Goal: Information Seeking & Learning: Check status

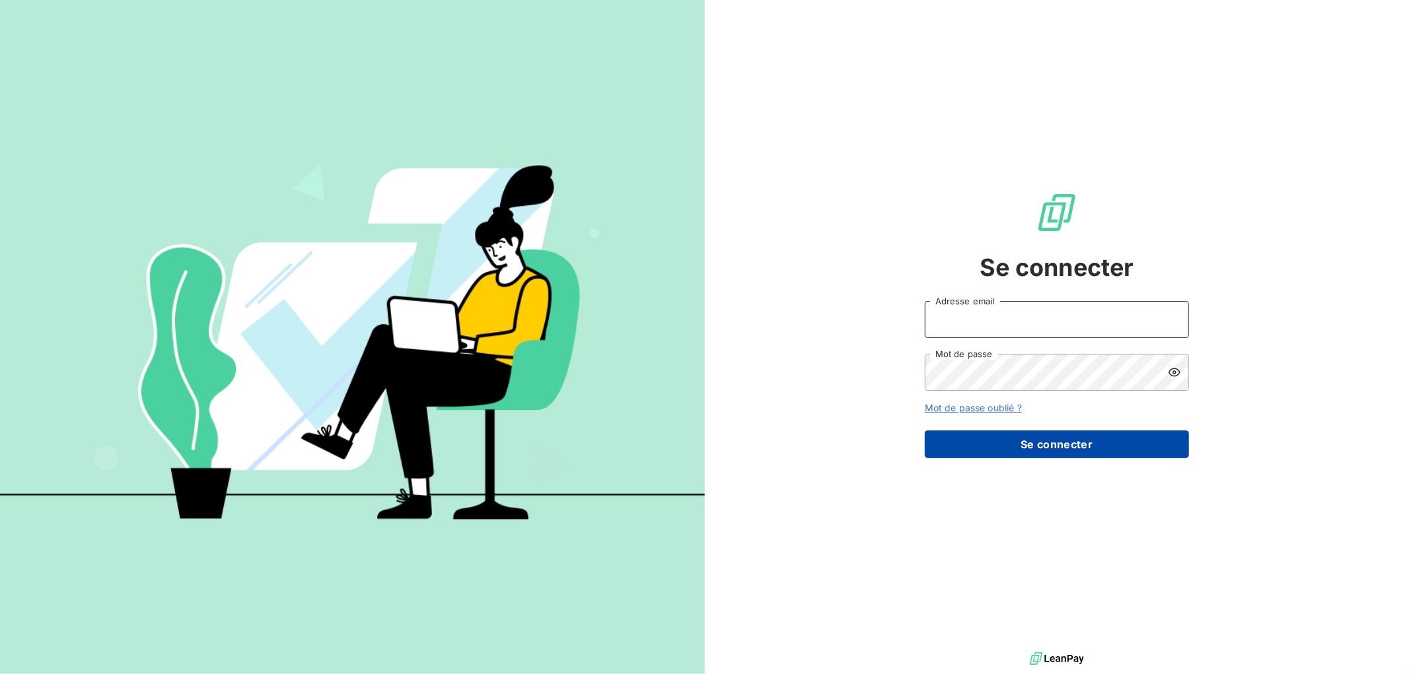
type input "[EMAIL_ADDRESS][DOMAIN_NAME]"
click at [1094, 443] on button "Se connecter" at bounding box center [1057, 445] width 264 height 28
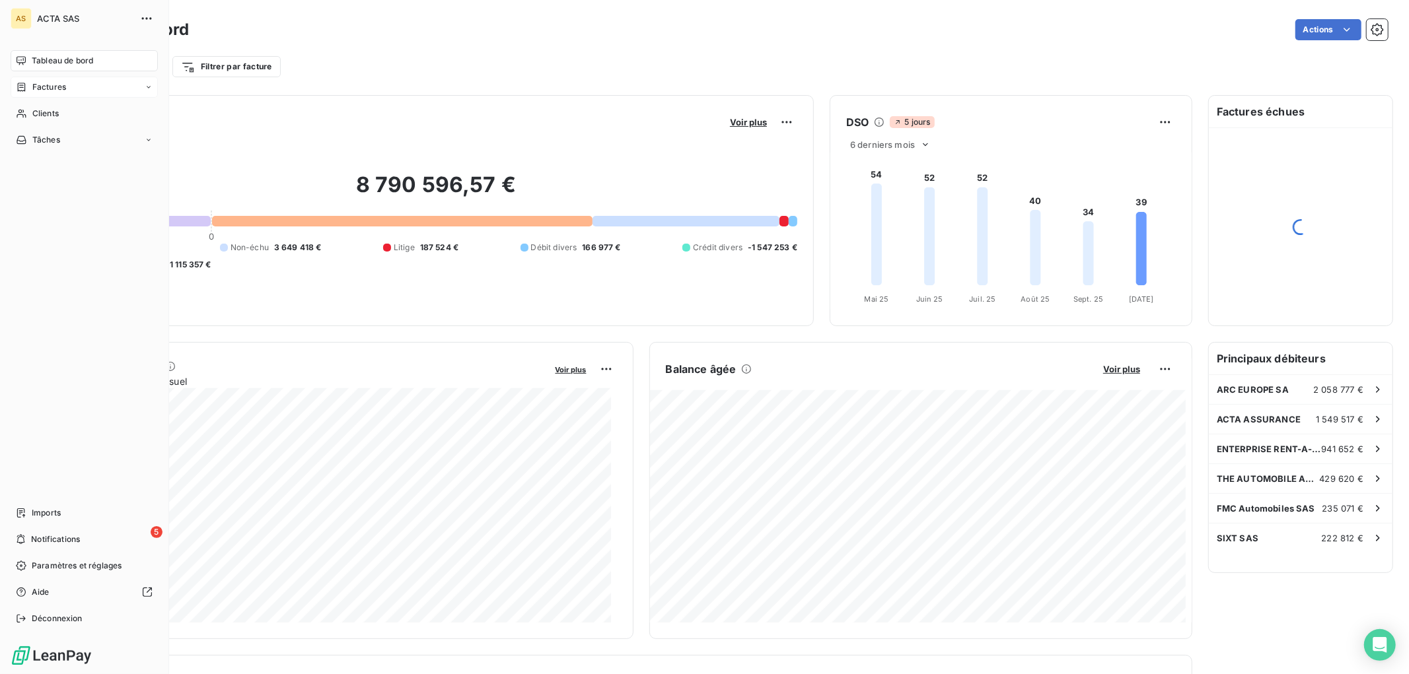
click at [48, 77] on div "Factures" at bounding box center [84, 87] width 147 height 21
click at [68, 110] on div "Factures" at bounding box center [91, 113] width 131 height 21
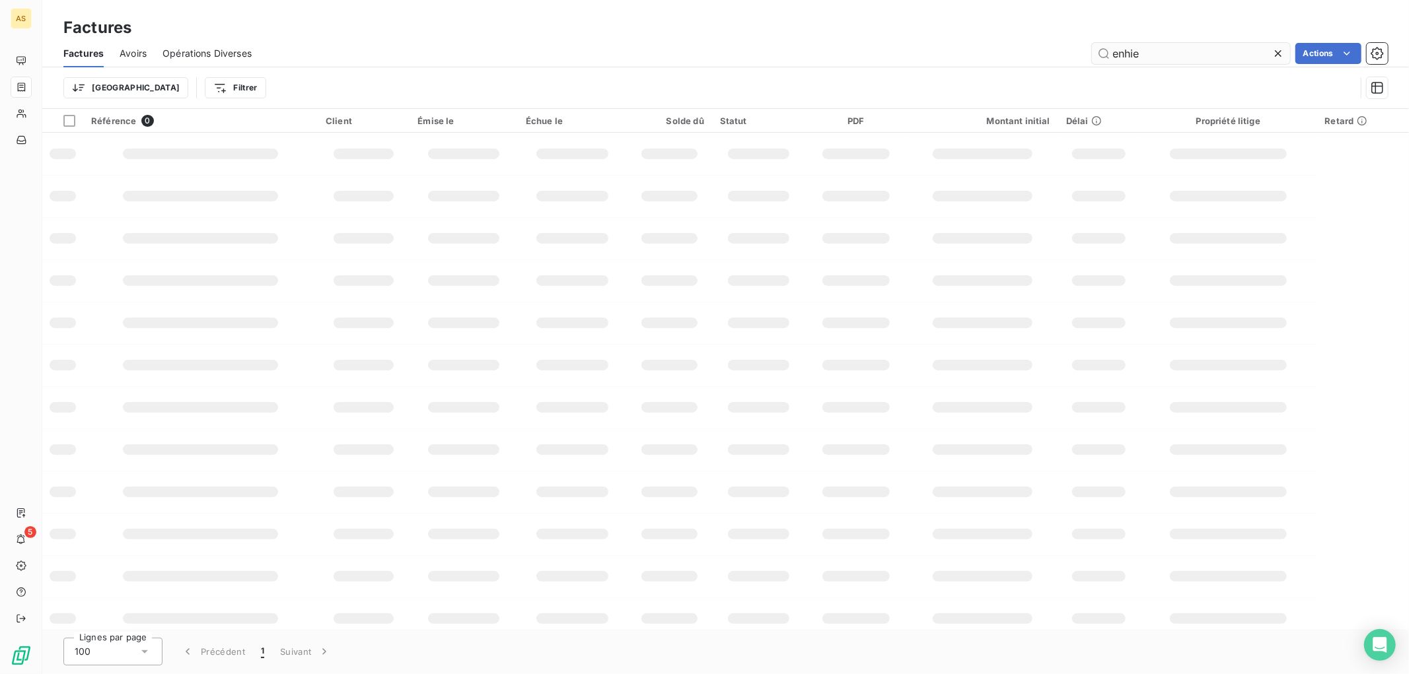
click at [1127, 53] on input "enhie" at bounding box center [1191, 53] width 198 height 21
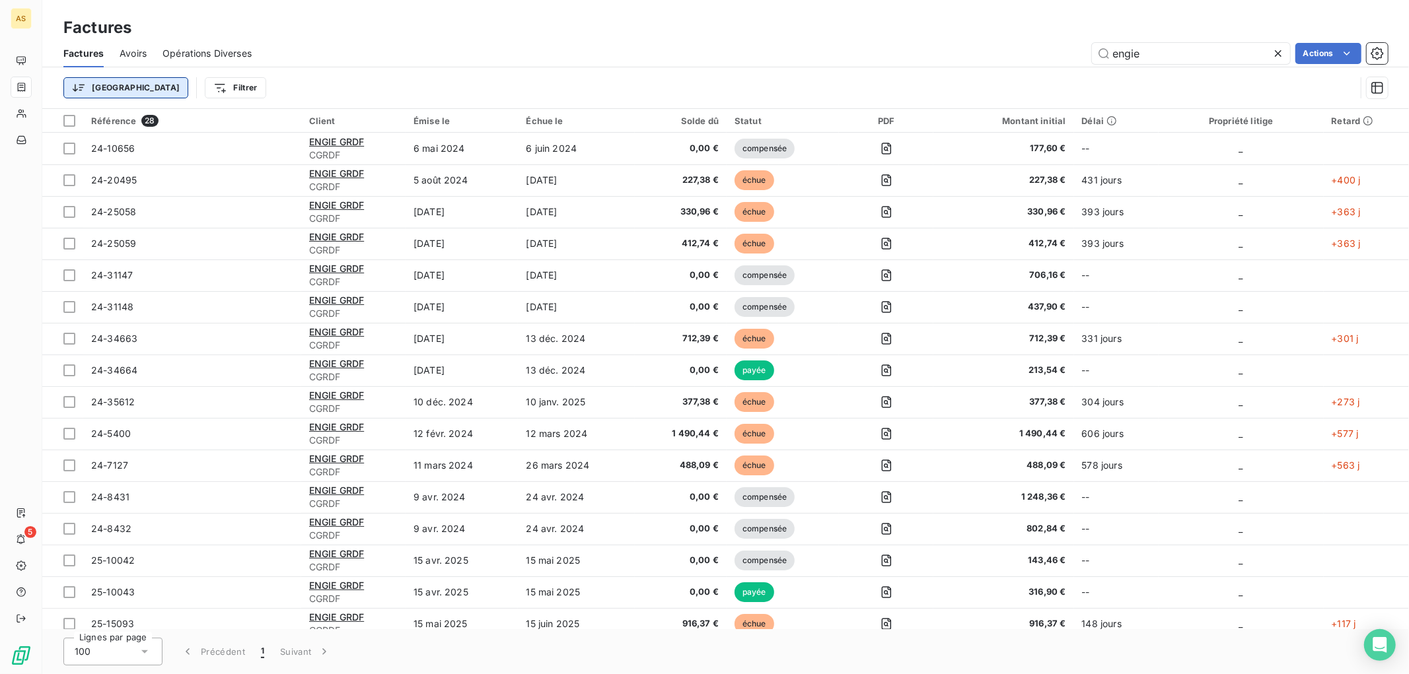
type input "engie"
click at [103, 83] on html "AS 5 Factures Factures Avoirs Opérations Diverses engie Actions Trier Filtrer R…" at bounding box center [704, 337] width 1409 height 674
type input "25-16716"
click at [267, 84] on html "AS 5 Factures Factures Avoirs Opérations Diverses engie Actions Trier Filtrer R…" at bounding box center [704, 337] width 1409 height 674
click at [1272, 55] on icon at bounding box center [1277, 53] width 13 height 13
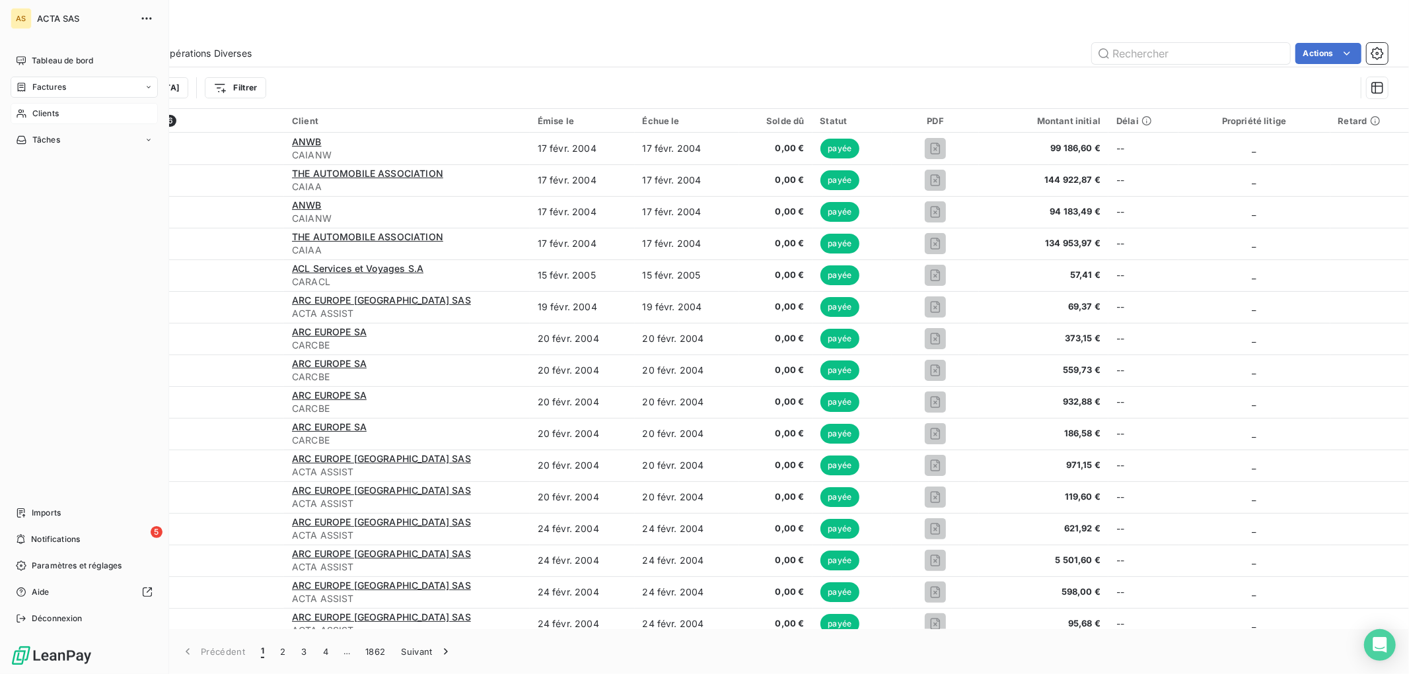
click at [36, 114] on span "Clients" at bounding box center [45, 114] width 26 height 12
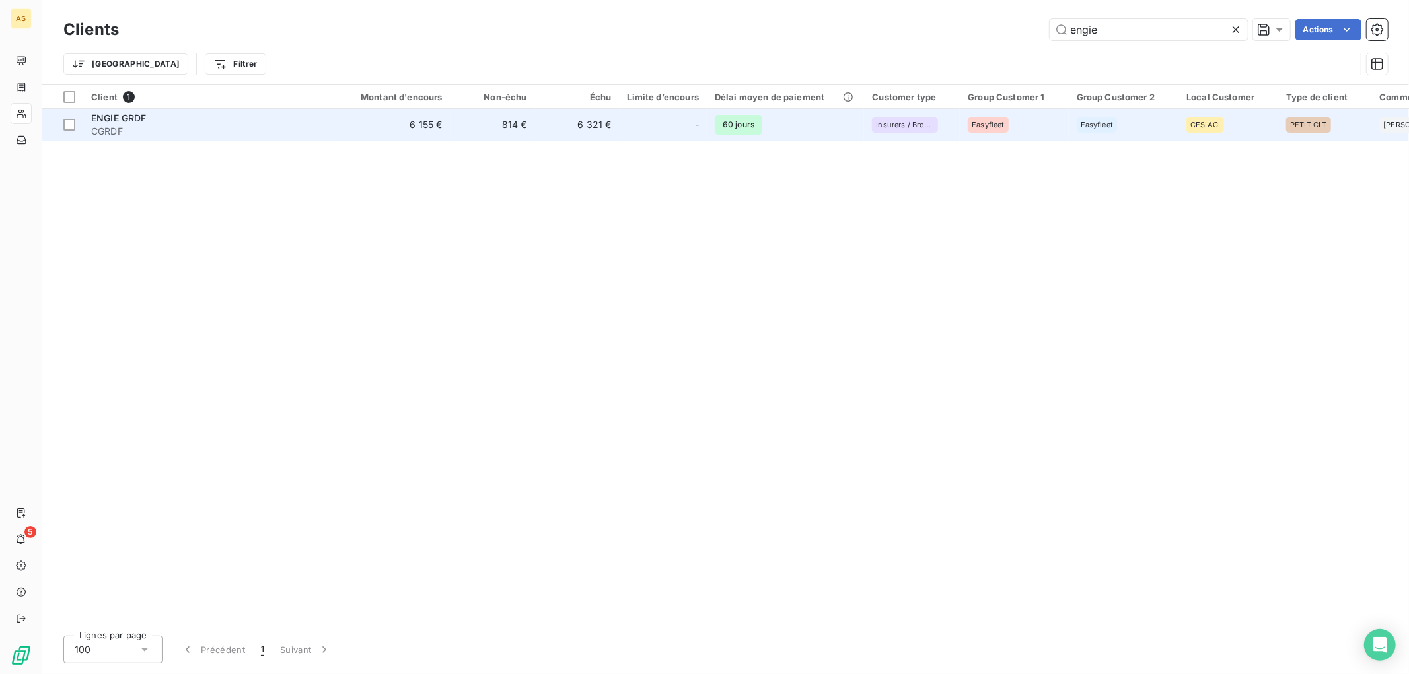
type input "engie"
click at [577, 124] on td "6 321 €" at bounding box center [577, 125] width 85 height 32
